Goal: Communication & Community: Ask a question

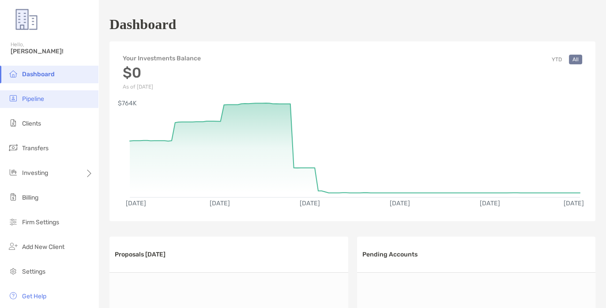
click at [37, 100] on span "Pipeline" at bounding box center [33, 98] width 22 height 7
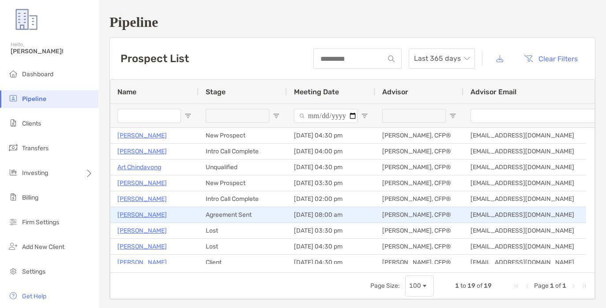
click at [125, 214] on p "[PERSON_NAME]" at bounding box center [141, 215] width 49 height 11
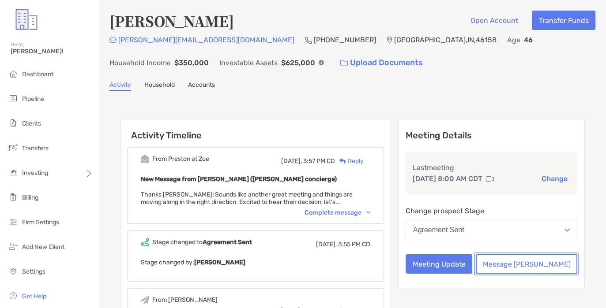
click at [552, 270] on button "Message Zoe" at bounding box center [526, 264] width 101 height 19
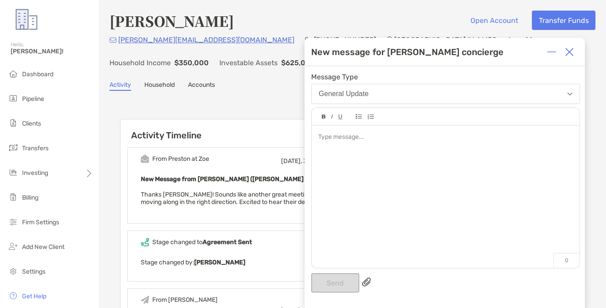
click at [352, 140] on div at bounding box center [445, 137] width 254 height 9
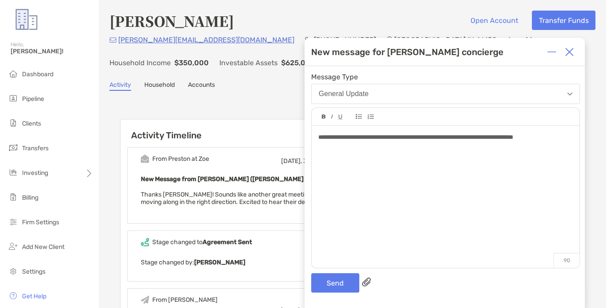
click at [328, 161] on div at bounding box center [445, 155] width 254 height 9
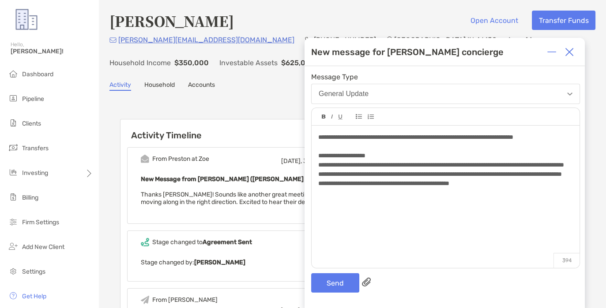
click at [360, 234] on div "**********" at bounding box center [445, 193] width 268 height 134
click at [336, 284] on button "Send" at bounding box center [335, 283] width 48 height 19
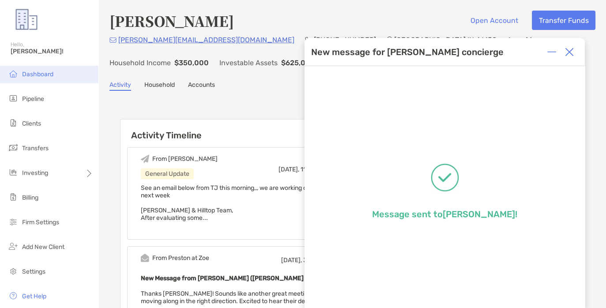
click at [39, 69] on li "Dashboard" at bounding box center [49, 75] width 98 height 18
